Goal: Task Accomplishment & Management: Manage account settings

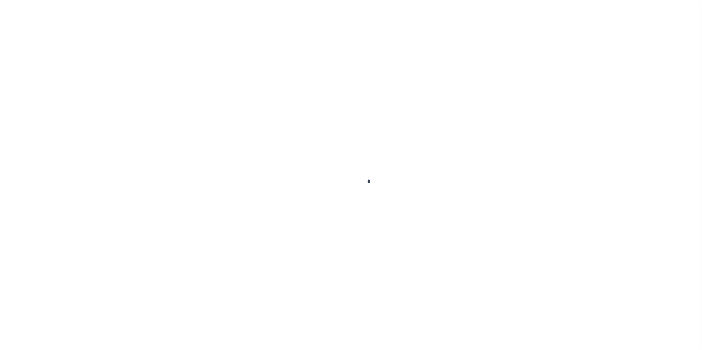
select select
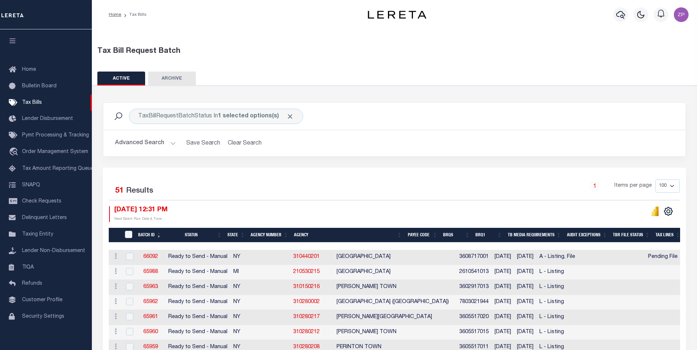
click at [149, 145] on button "Advanced Search" at bounding box center [145, 143] width 61 height 14
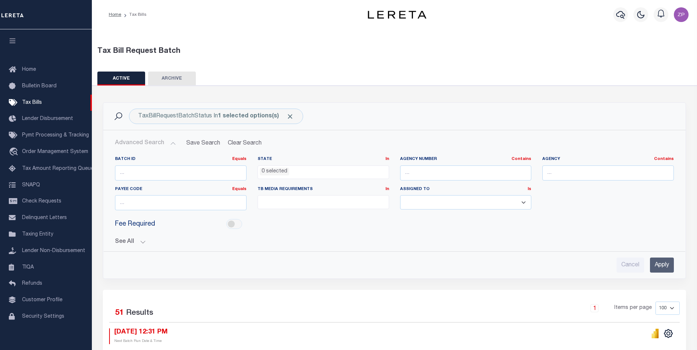
click at [303, 173] on ul "0 selected" at bounding box center [323, 171] width 131 height 10
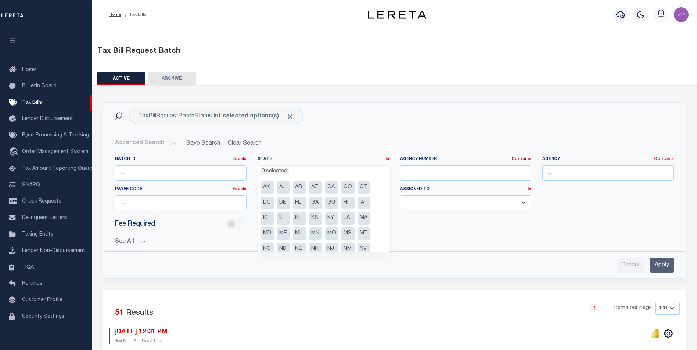
click at [340, 154] on div "Batch ID Equals Equals Is Not Equal To Is Greater Than Is Less Than State In In…" at bounding box center [394, 198] width 581 height 95
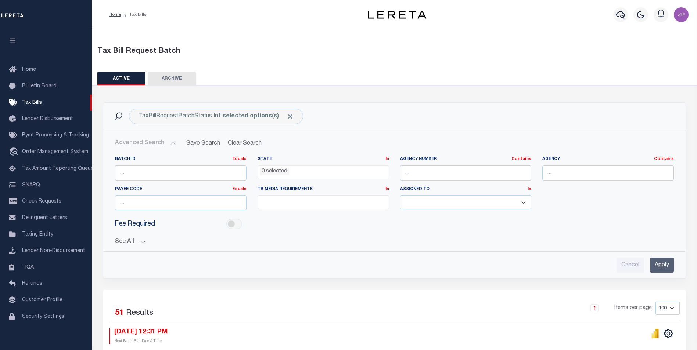
click at [286, 198] on ul at bounding box center [323, 201] width 131 height 10
click at [264, 217] on li "A - Listing, File" at bounding box center [323, 215] width 131 height 12
select select "16"
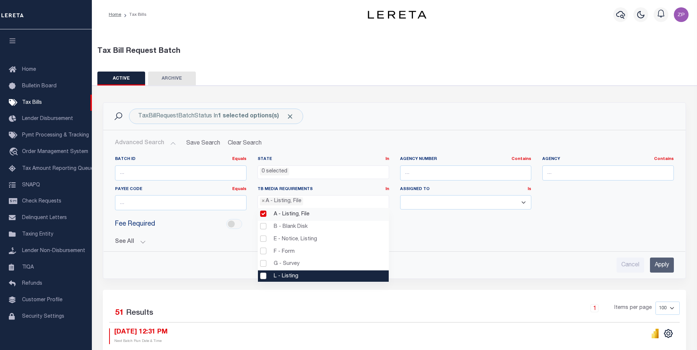
click at [266, 278] on li "L - Listing" at bounding box center [323, 277] width 131 height 12
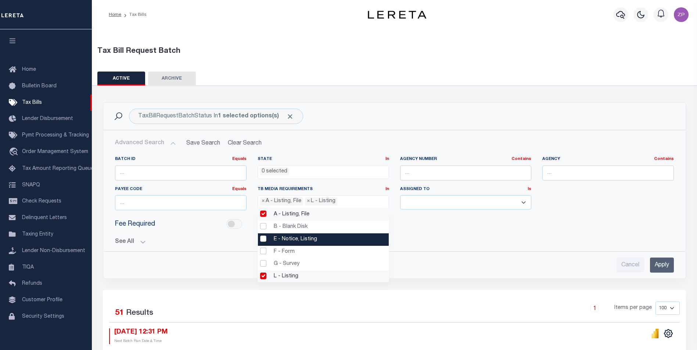
click at [265, 241] on li "E - Notice, Listing" at bounding box center [323, 240] width 131 height 12
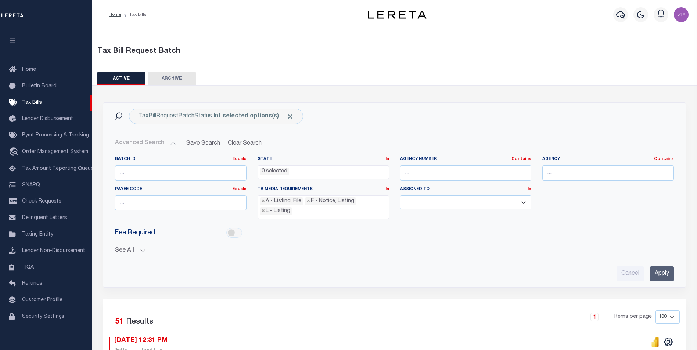
click at [664, 274] on input "Apply" at bounding box center [662, 274] width 24 height 15
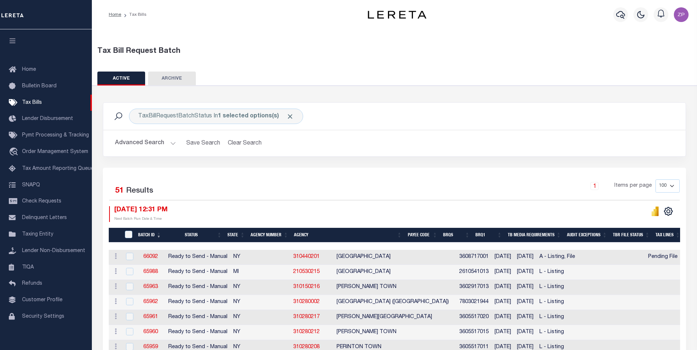
click at [143, 143] on button "Advanced Search" at bounding box center [145, 143] width 61 height 14
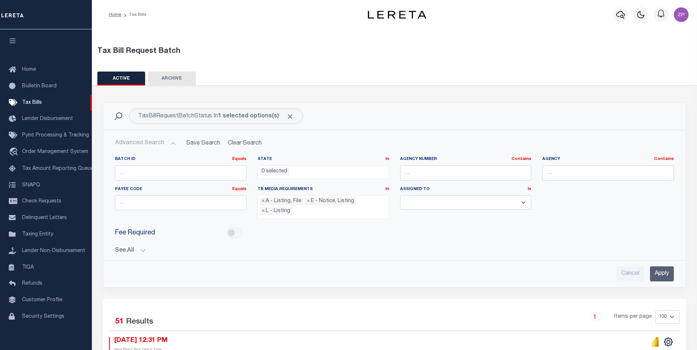
click at [139, 251] on button "See All" at bounding box center [394, 250] width 558 height 7
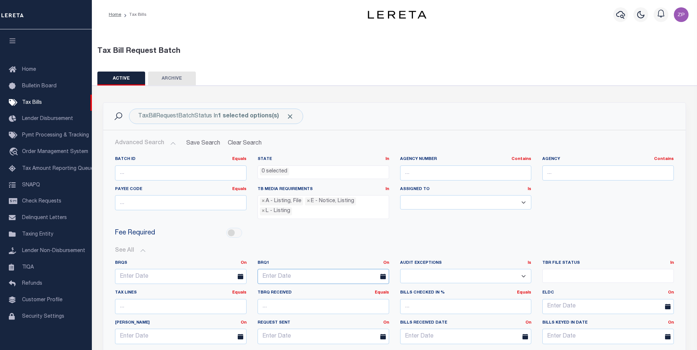
click at [317, 279] on input "text" at bounding box center [322, 276] width 131 height 15
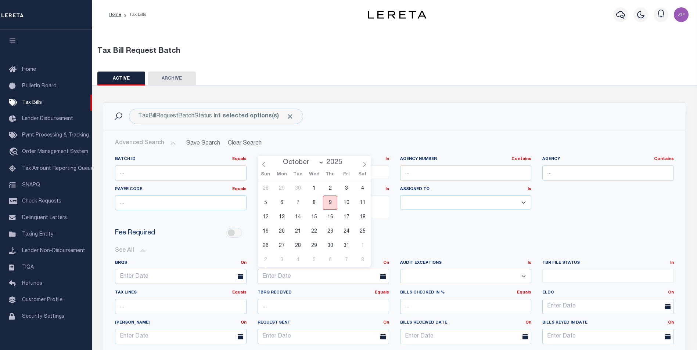
click at [330, 203] on span "9" at bounding box center [330, 203] width 14 height 14
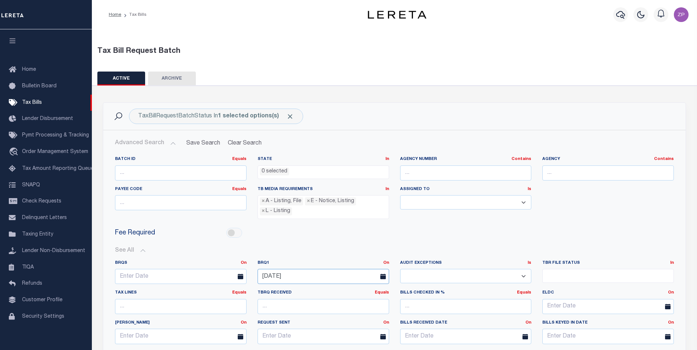
click at [290, 276] on input "[DATE]" at bounding box center [322, 276] width 131 height 15
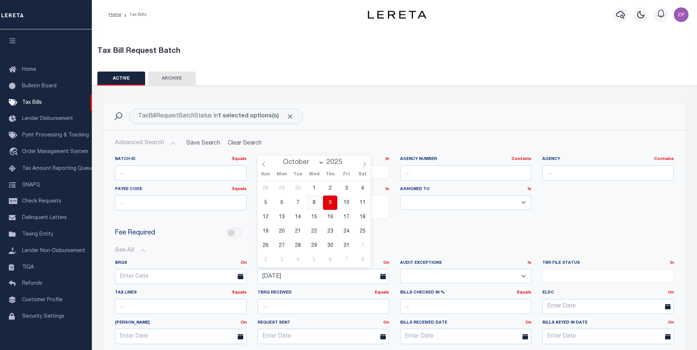
click at [314, 204] on span "8" at bounding box center [314, 203] width 14 height 14
type input "[DATE]"
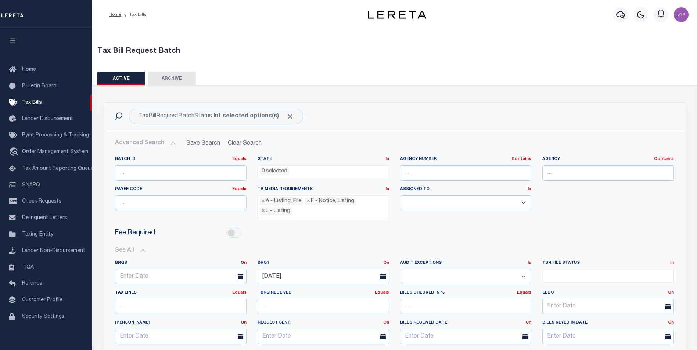
click at [395, 256] on div "BRQS On On After Before Between BRQ1 On On After Before Is Is" at bounding box center [394, 319] width 570 height 131
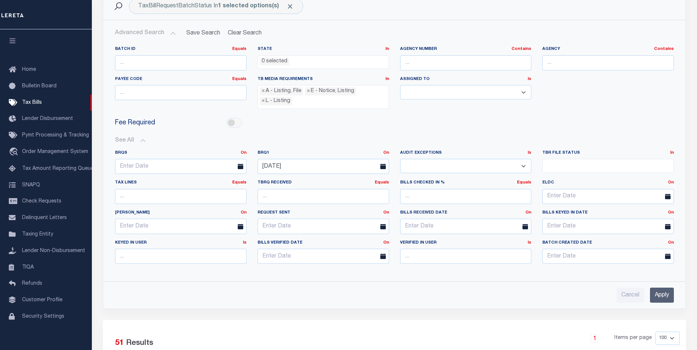
click at [665, 295] on input "Apply" at bounding box center [662, 295] width 24 height 15
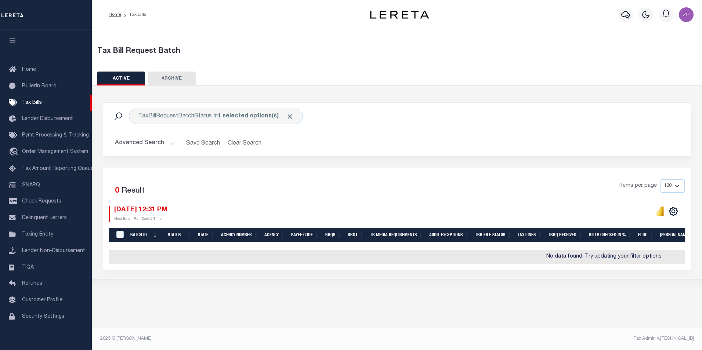
click at [162, 139] on button "Advanced Search" at bounding box center [145, 143] width 61 height 14
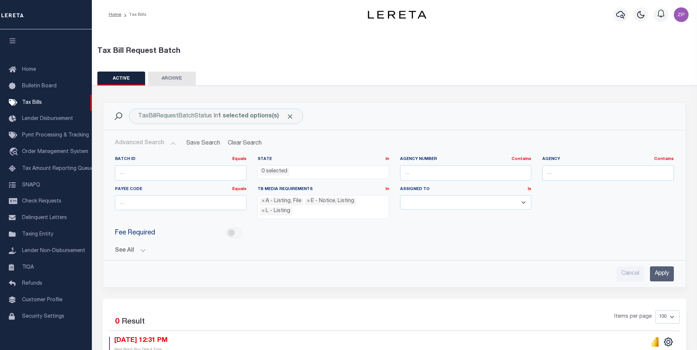
click at [122, 252] on button "See All" at bounding box center [394, 250] width 558 height 7
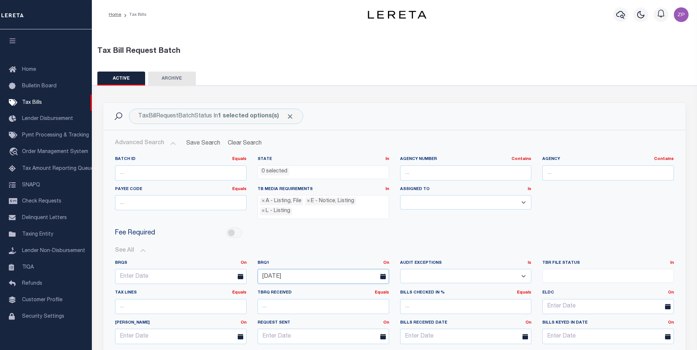
click at [317, 274] on input "[DATE]" at bounding box center [322, 276] width 131 height 15
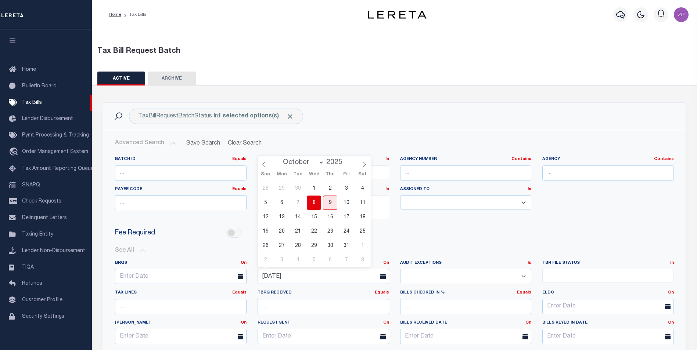
click at [315, 201] on span "8" at bounding box center [314, 203] width 14 height 14
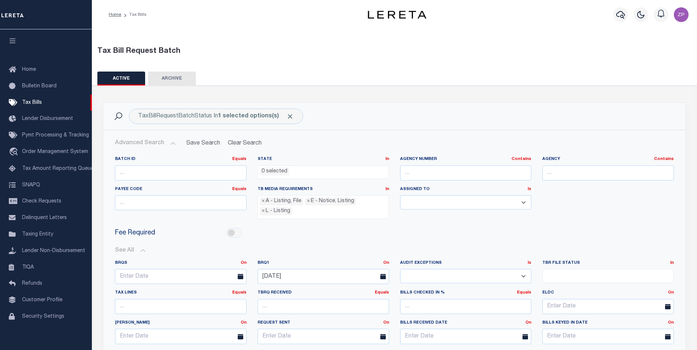
click at [681, 313] on div "Batch ID Equals Equals Is Not Equal To Is Greater Than Is Less Than State In In…" at bounding box center [394, 268] width 581 height 235
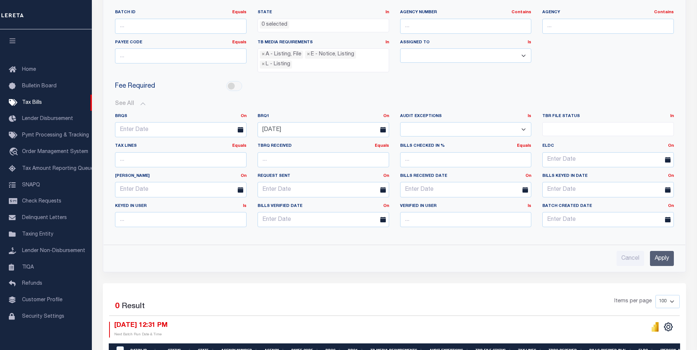
click at [663, 257] on input "Apply" at bounding box center [662, 258] width 24 height 15
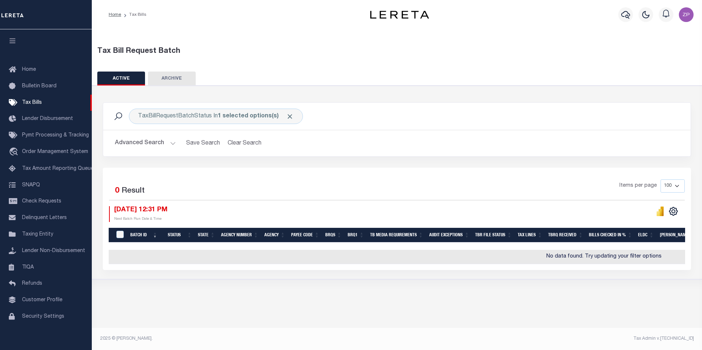
click at [155, 144] on button "Advanced Search" at bounding box center [145, 143] width 61 height 14
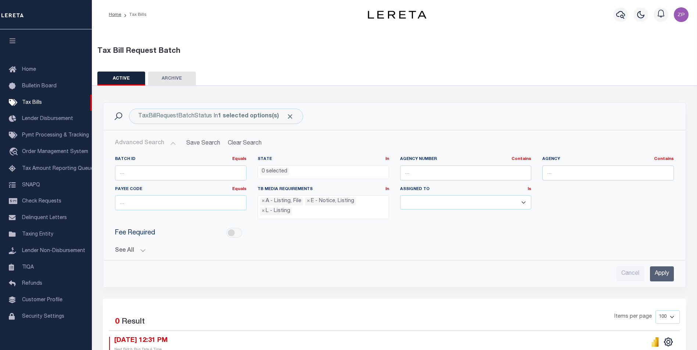
click at [134, 249] on button "See All" at bounding box center [394, 250] width 558 height 7
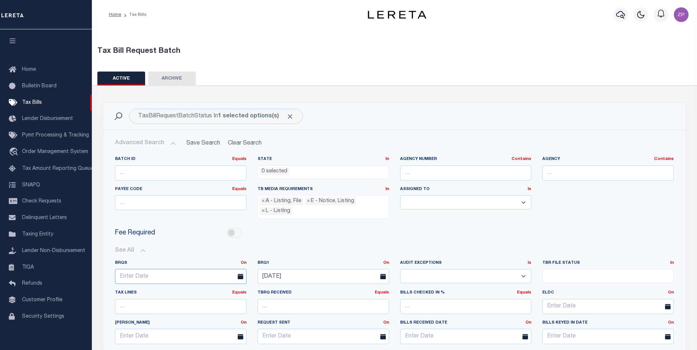
click at [218, 278] on input "text" at bounding box center [180, 276] width 131 height 15
click at [173, 202] on span "8" at bounding box center [171, 203] width 14 height 14
type input "[DATE]"
click at [253, 302] on div "TBRQ Received Equals Equals Is Not Equal To Is Greater Than Is Less Than" at bounding box center [323, 305] width 142 height 30
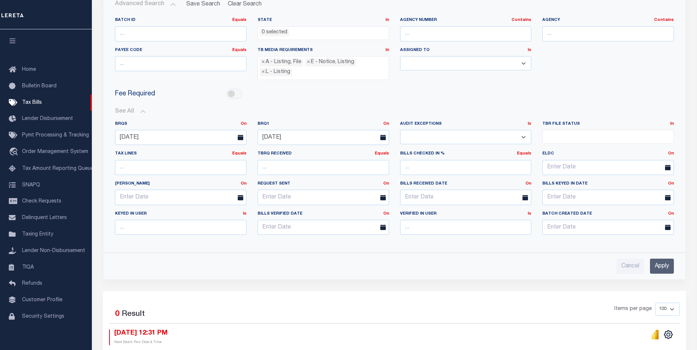
scroll to position [184, 0]
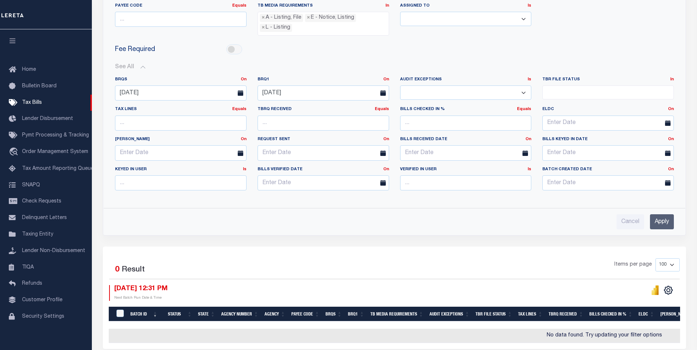
click at [664, 222] on input "Apply" at bounding box center [662, 221] width 24 height 15
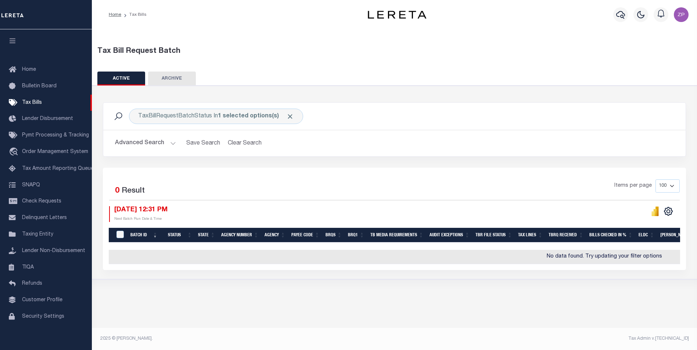
scroll to position [0, 0]
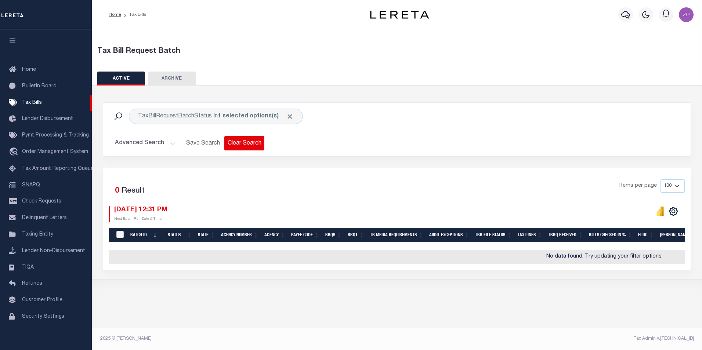
click at [245, 141] on button "Clear Search" at bounding box center [244, 143] width 40 height 14
select select
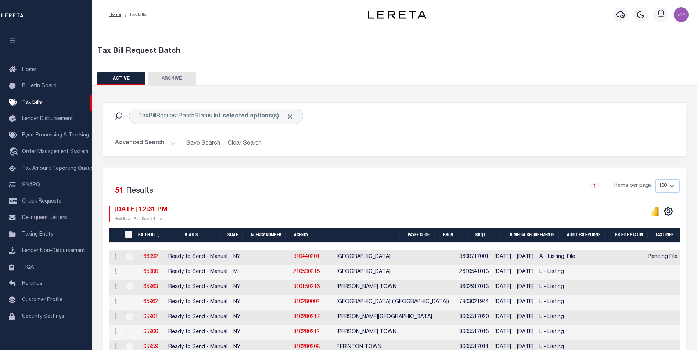
click at [147, 147] on button "Advanced Search" at bounding box center [145, 143] width 61 height 14
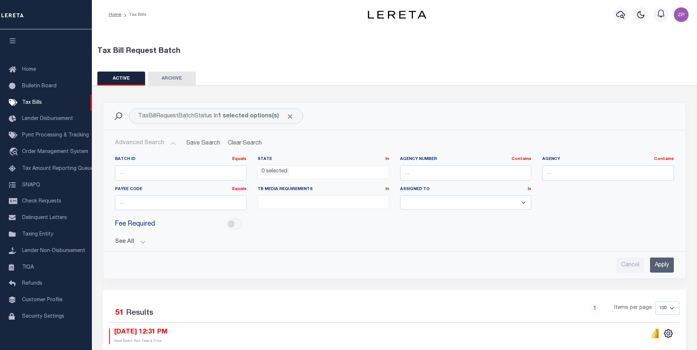
click at [126, 247] on div "Batch ID Equals Equals Is Not Equal To Is Greater Than Is Less Than State In In…" at bounding box center [394, 212] width 570 height 122
click at [127, 242] on button "See All" at bounding box center [394, 242] width 558 height 7
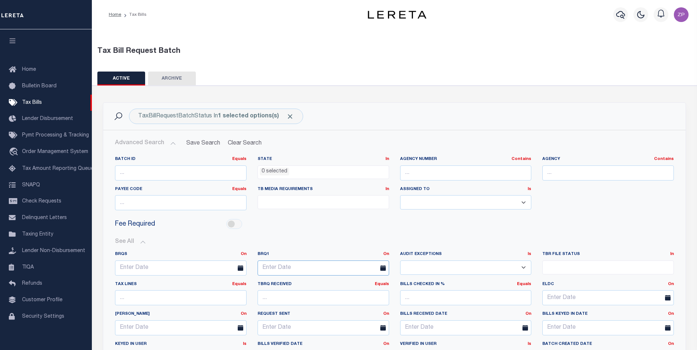
click at [292, 267] on input "text" at bounding box center [322, 268] width 131 height 15
click at [314, 196] on span "8" at bounding box center [314, 195] width 14 height 14
type input "[DATE]"
click at [339, 238] on div "See All BRQS On On After Before Between On On After Is" at bounding box center [394, 305] width 558 height 144
click at [396, 241] on button "See All" at bounding box center [394, 242] width 558 height 7
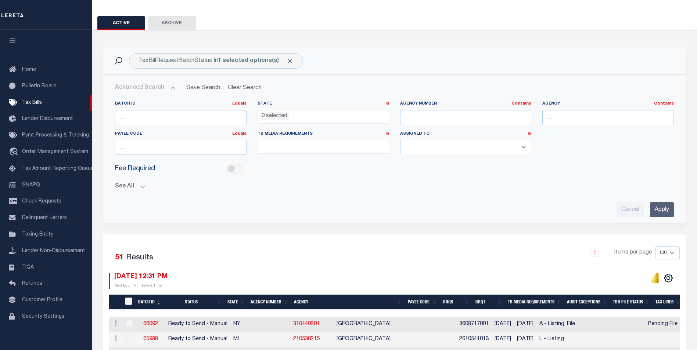
scroll to position [110, 0]
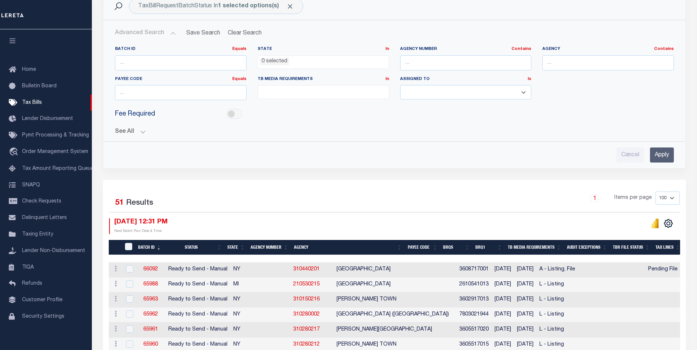
click at [663, 158] on input "Apply" at bounding box center [662, 155] width 24 height 15
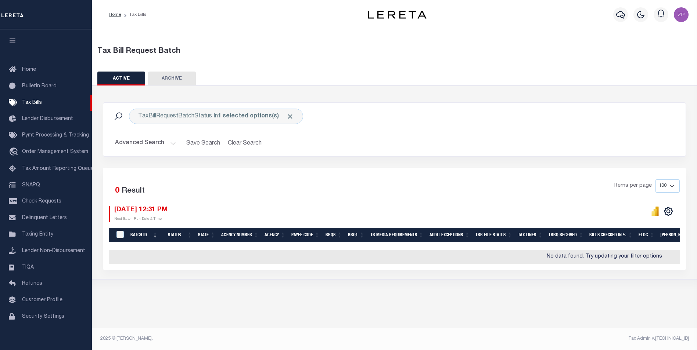
scroll to position [0, 0]
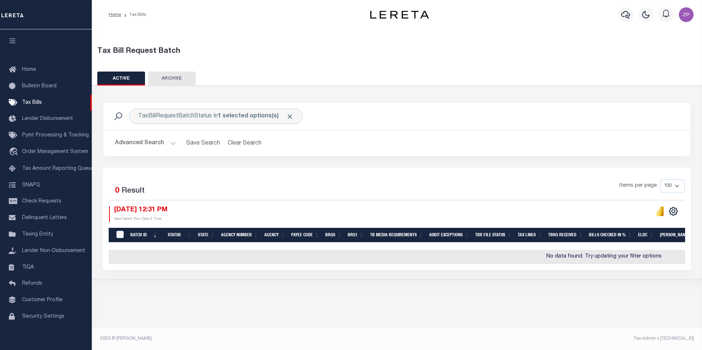
drag, startPoint x: 277, startPoint y: 176, endPoint x: 237, endPoint y: 170, distance: 40.0
click at [277, 175] on div "Selected 0 Result Items per page 100 200 500 1000 [DATE] 12:31 PM Next Batch Ru…" at bounding box center [397, 219] width 588 height 102
click at [147, 137] on button "Advanced Search" at bounding box center [145, 143] width 61 height 14
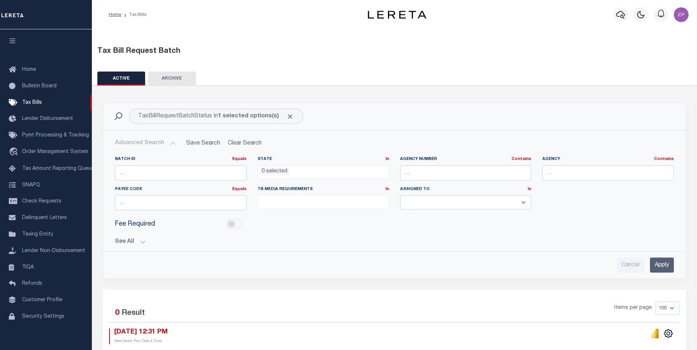
click at [344, 268] on div "Cancel Apply" at bounding box center [394, 265] width 558 height 15
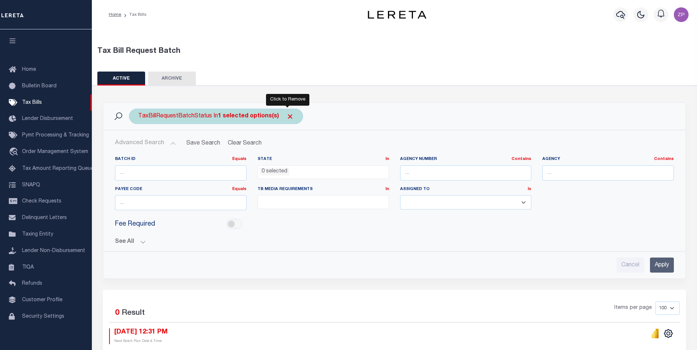
click at [286, 117] on span "Click to Remove" at bounding box center [290, 117] width 8 height 8
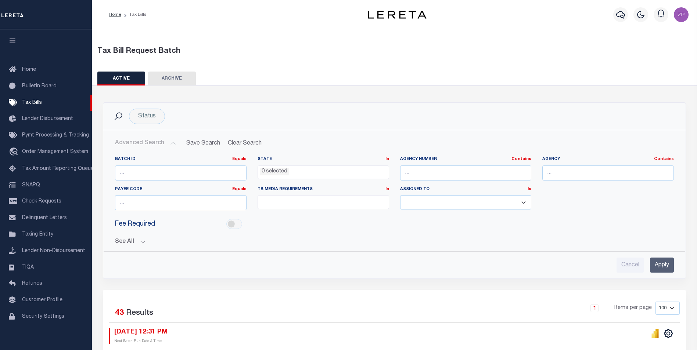
click at [283, 205] on ul at bounding box center [323, 201] width 131 height 10
click at [260, 214] on li "A - Listing, File" at bounding box center [323, 215] width 131 height 12
select select "16"
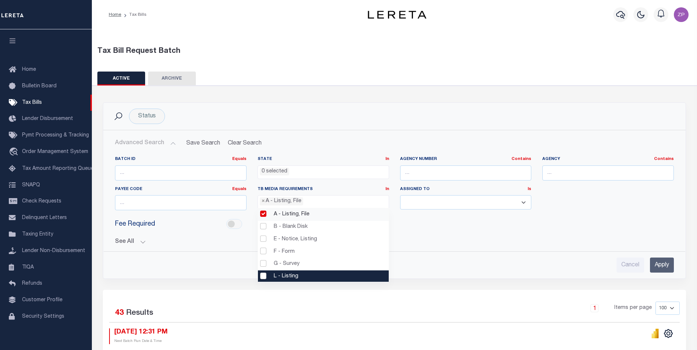
click at [265, 276] on li "L - Listing" at bounding box center [323, 277] width 131 height 12
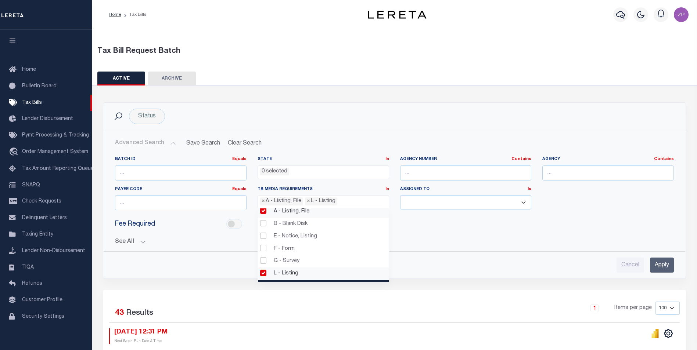
scroll to position [2, 0]
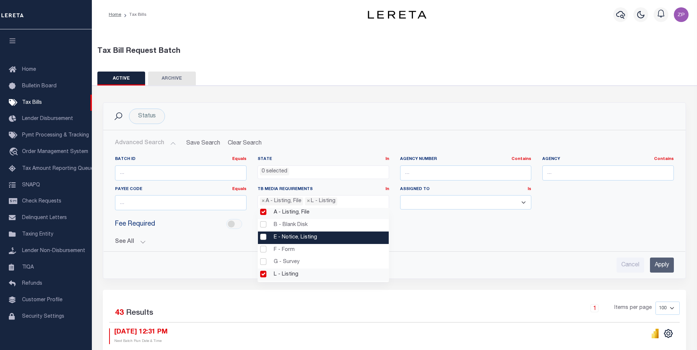
click at [265, 238] on li "E - Notice, Listing" at bounding box center [323, 238] width 131 height 12
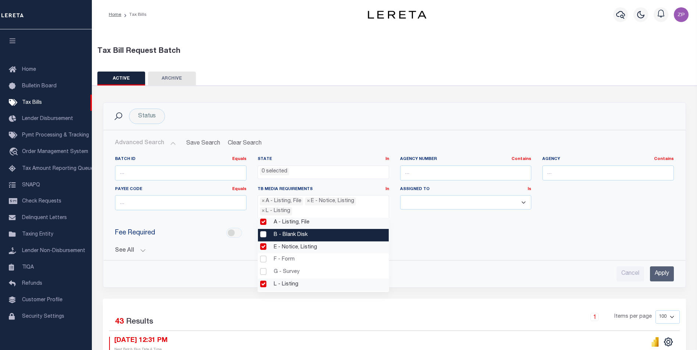
click at [459, 229] on div "Fee Required" at bounding box center [394, 233] width 570 height 17
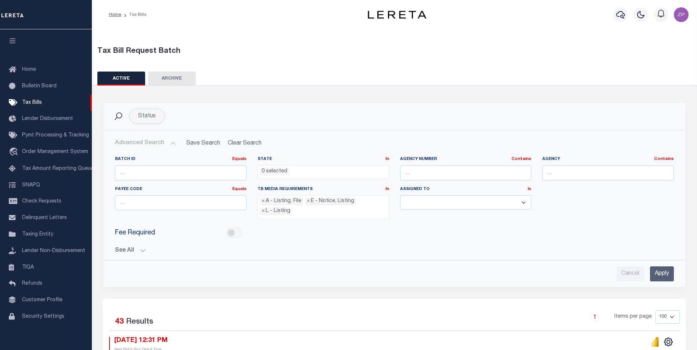
click at [657, 276] on input "Apply" at bounding box center [662, 274] width 24 height 15
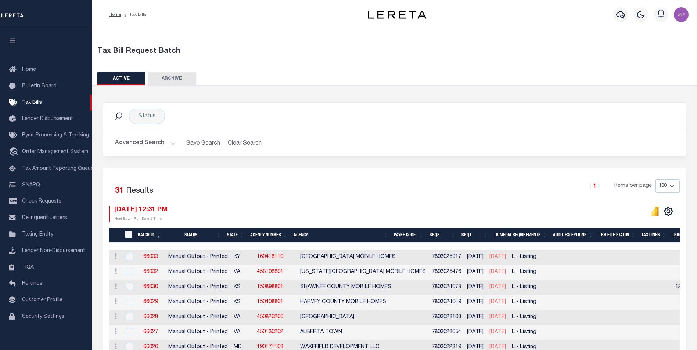
click at [152, 141] on button "Advanced Search" at bounding box center [145, 143] width 61 height 14
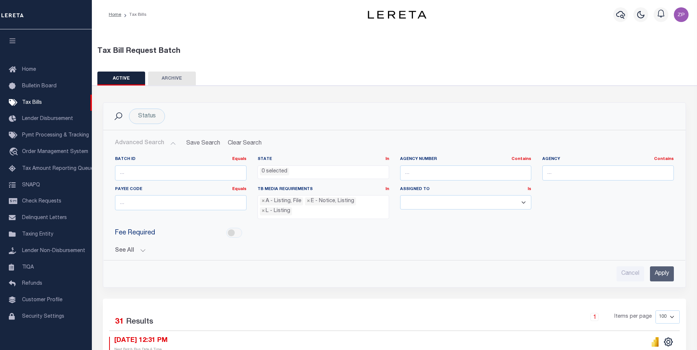
click at [137, 249] on button "See All" at bounding box center [394, 250] width 558 height 7
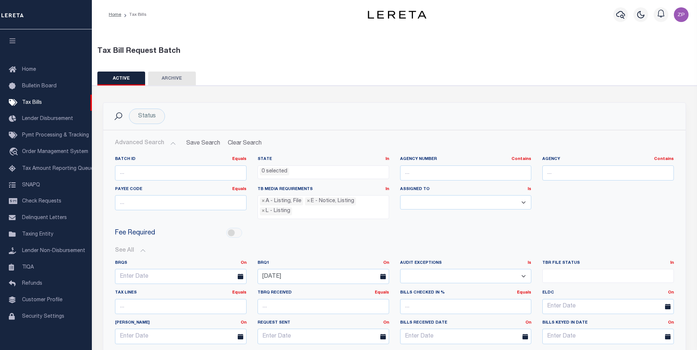
click at [397, 240] on div "Fee Required" at bounding box center [394, 233] width 570 height 17
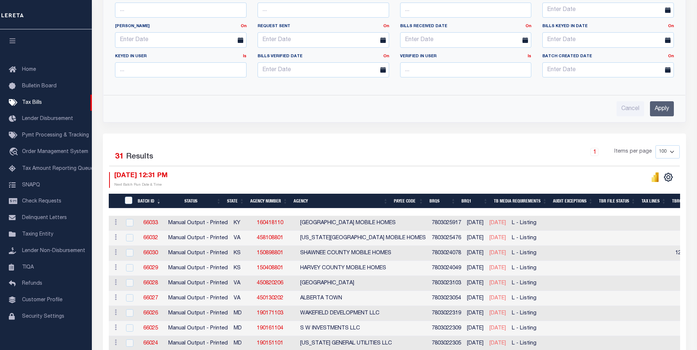
scroll to position [330, 0]
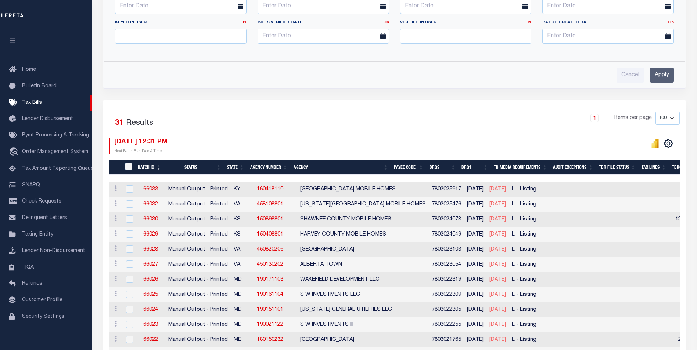
click at [672, 73] on input "Apply" at bounding box center [662, 75] width 24 height 15
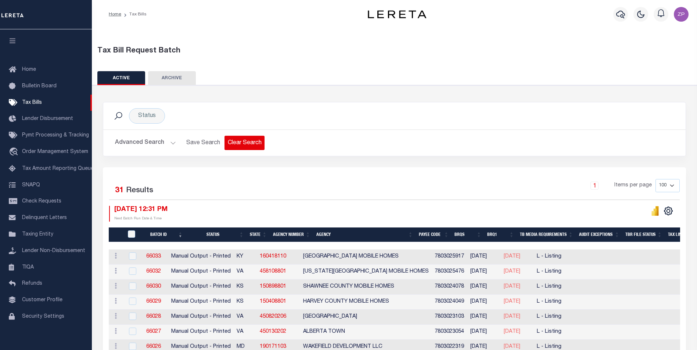
scroll to position [0, 0]
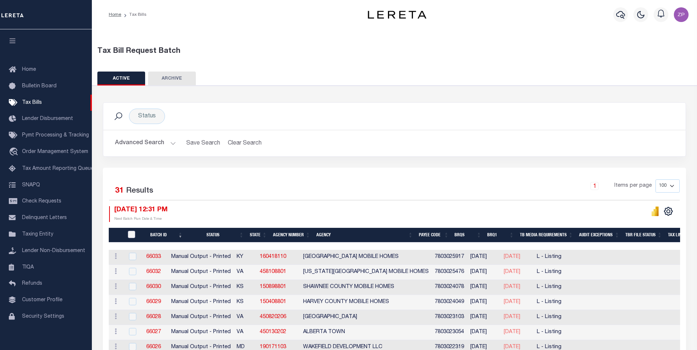
click at [133, 234] on input "TaxBillRequestBatchId" at bounding box center [131, 234] width 7 height 7
checkbox input "true"
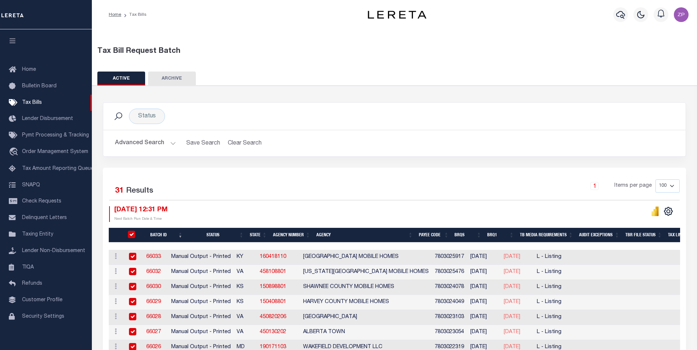
checkbox input "true"
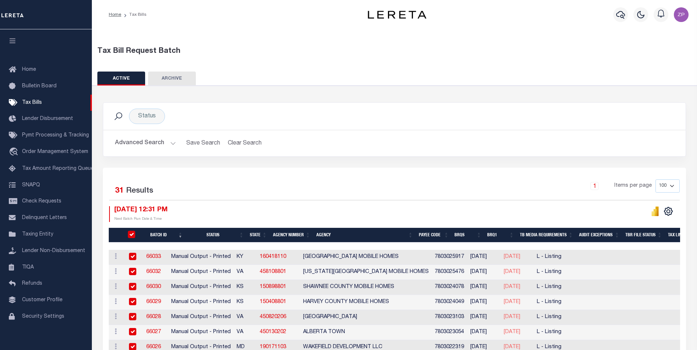
checkbox input "true"
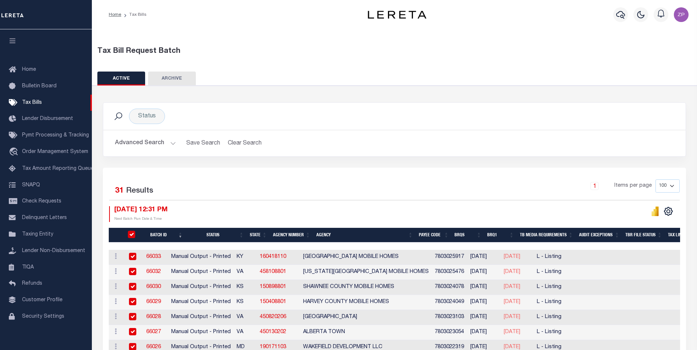
checkbox input "true"
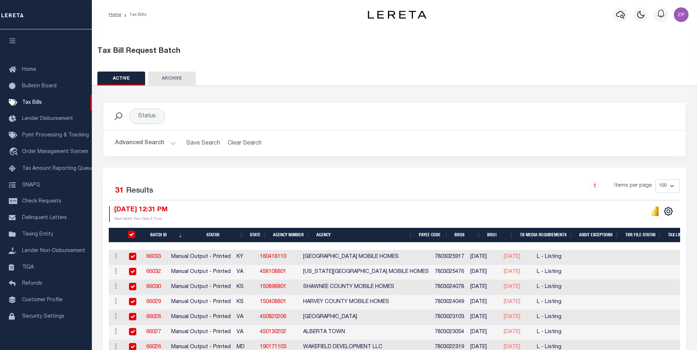
checkbox input "true"
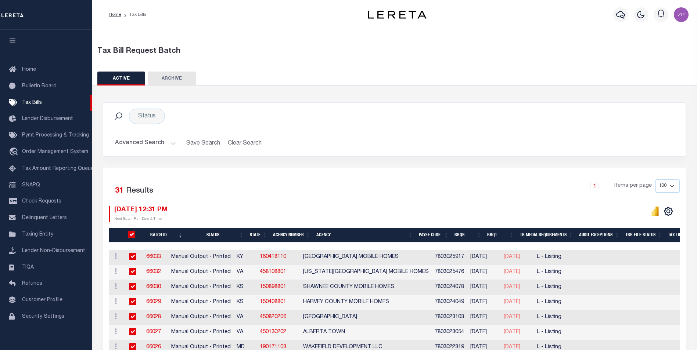
checkbox input "true"
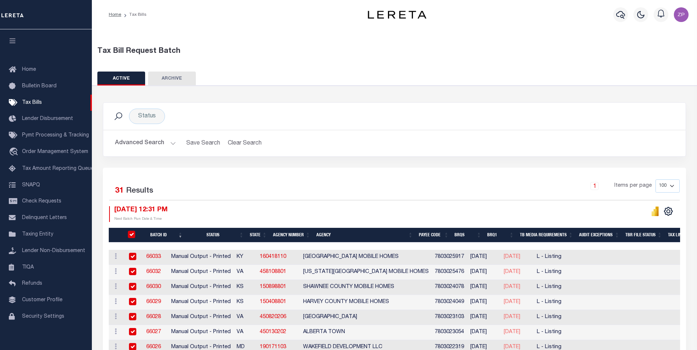
checkbox input "true"
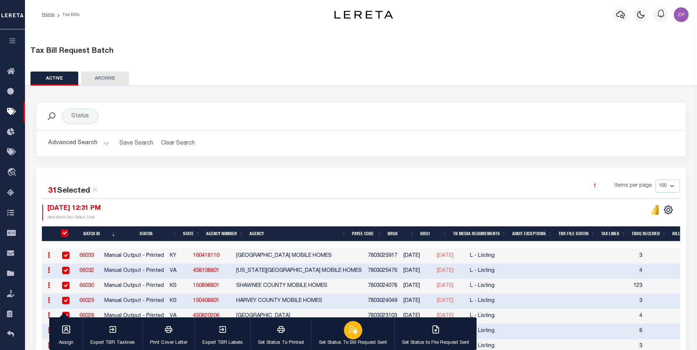
click at [365, 334] on button "Set Status To Bill Request Sent" at bounding box center [352, 334] width 83 height 33
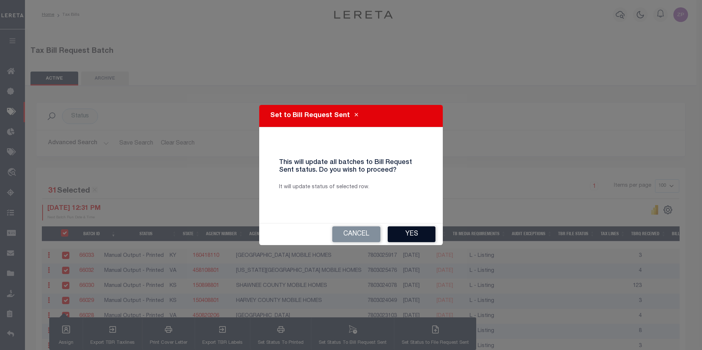
click at [405, 234] on button "Yes" at bounding box center [412, 235] width 48 height 16
